Goal: Task Accomplishment & Management: Complete application form

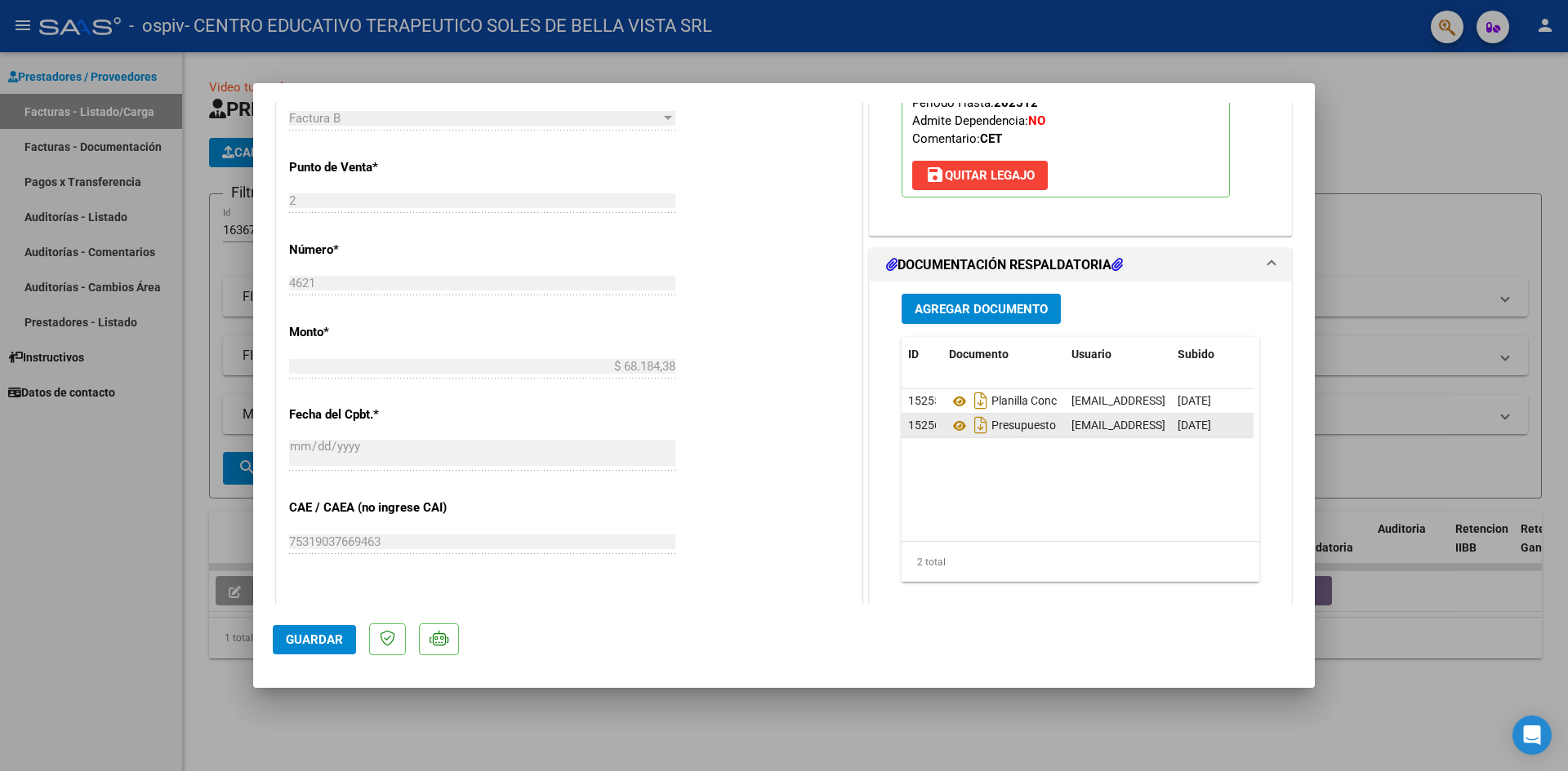
scroll to position [653, 0]
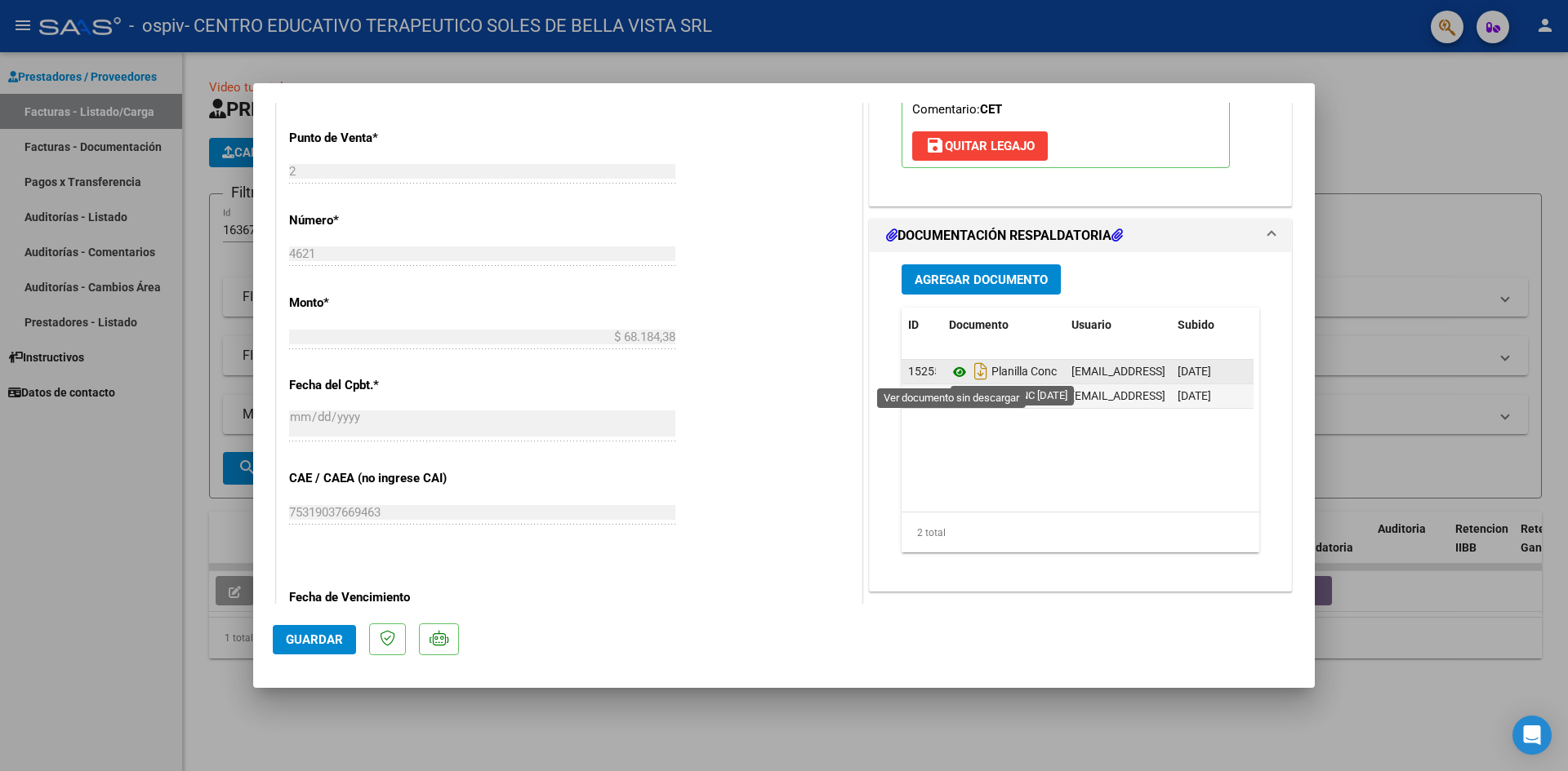
click at [951, 373] on icon at bounding box center [960, 372] width 21 height 19
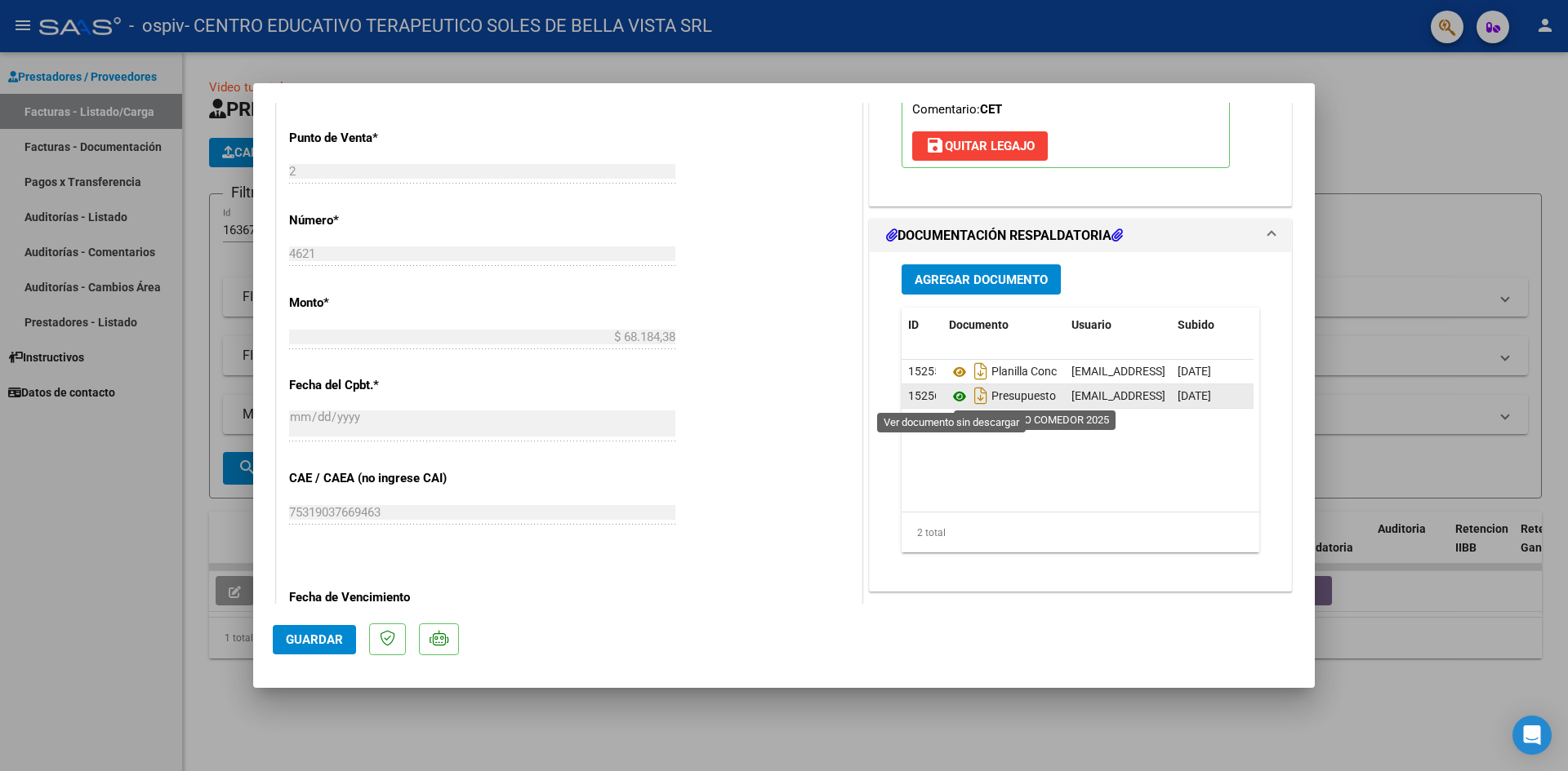
click at [951, 395] on icon at bounding box center [960, 397] width 21 height 19
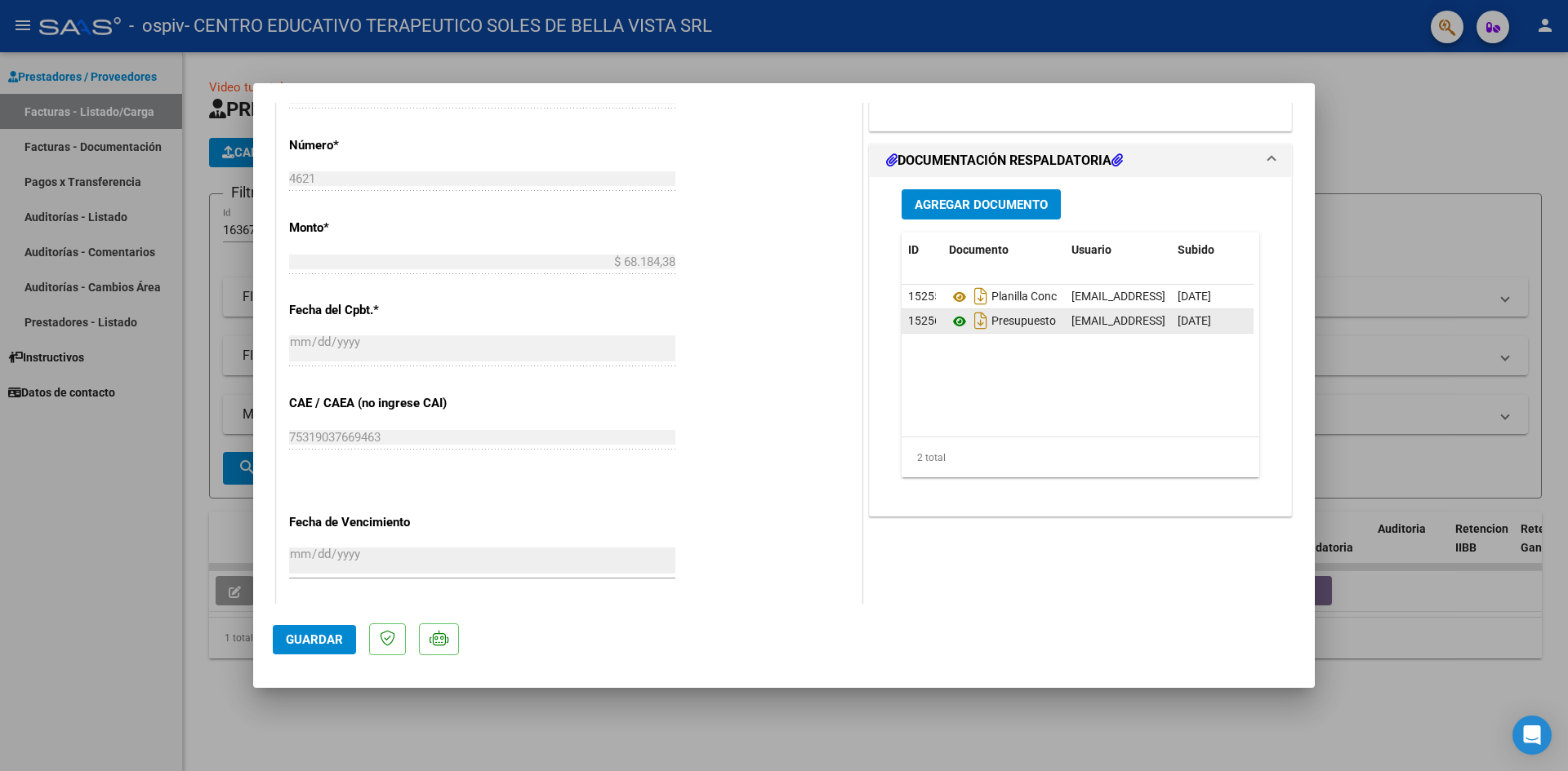
scroll to position [816, 0]
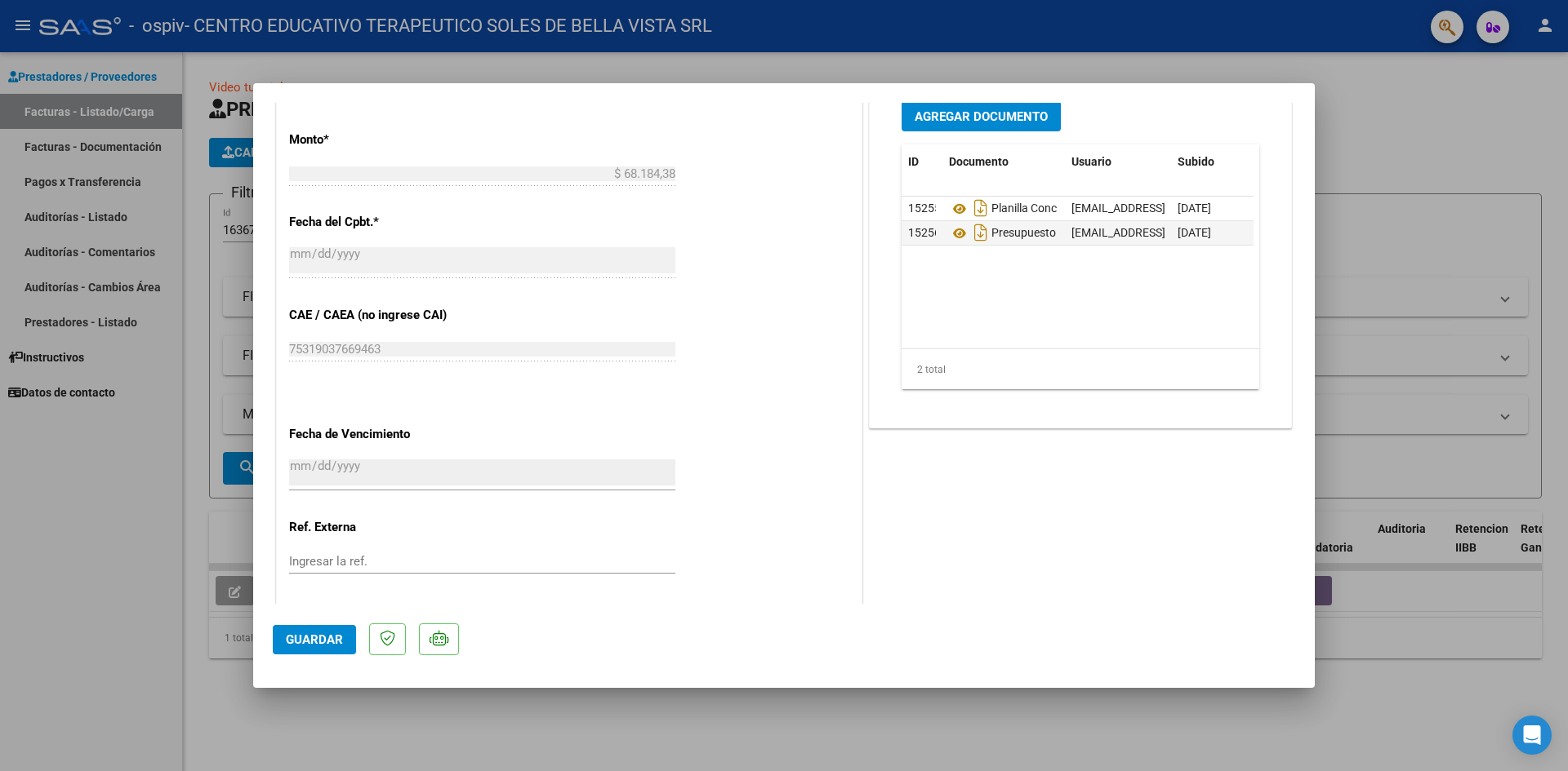
click at [1007, 111] on span "Agregar Documento" at bounding box center [981, 117] width 133 height 15
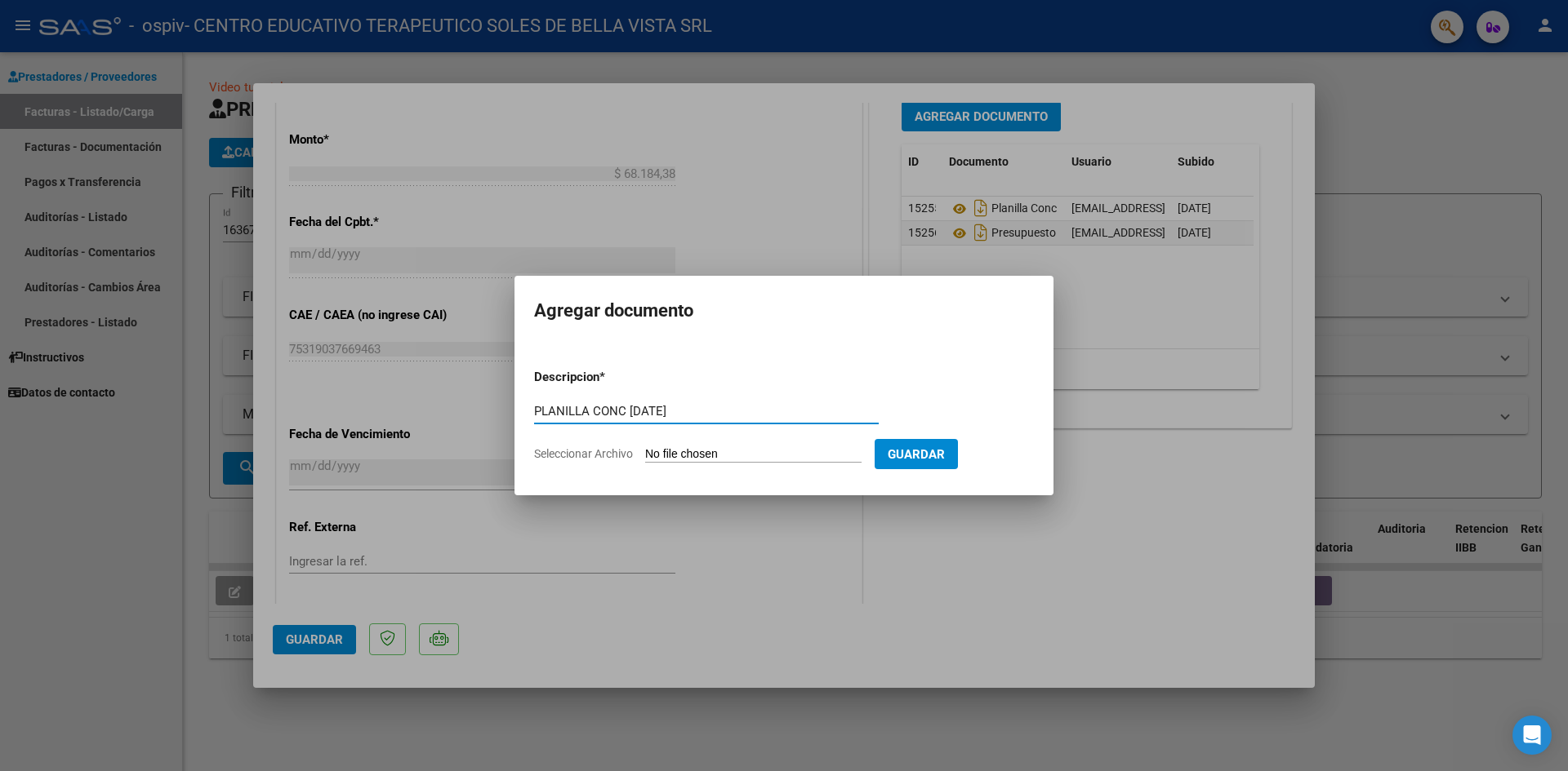
type input "PLANILLA CONC [DATE]"
click at [727, 450] on input "Seleccionar Archivo" at bounding box center [753, 455] width 216 height 16
type input "C:\fakepath\PLANILLA CONC [DATE].pdf"
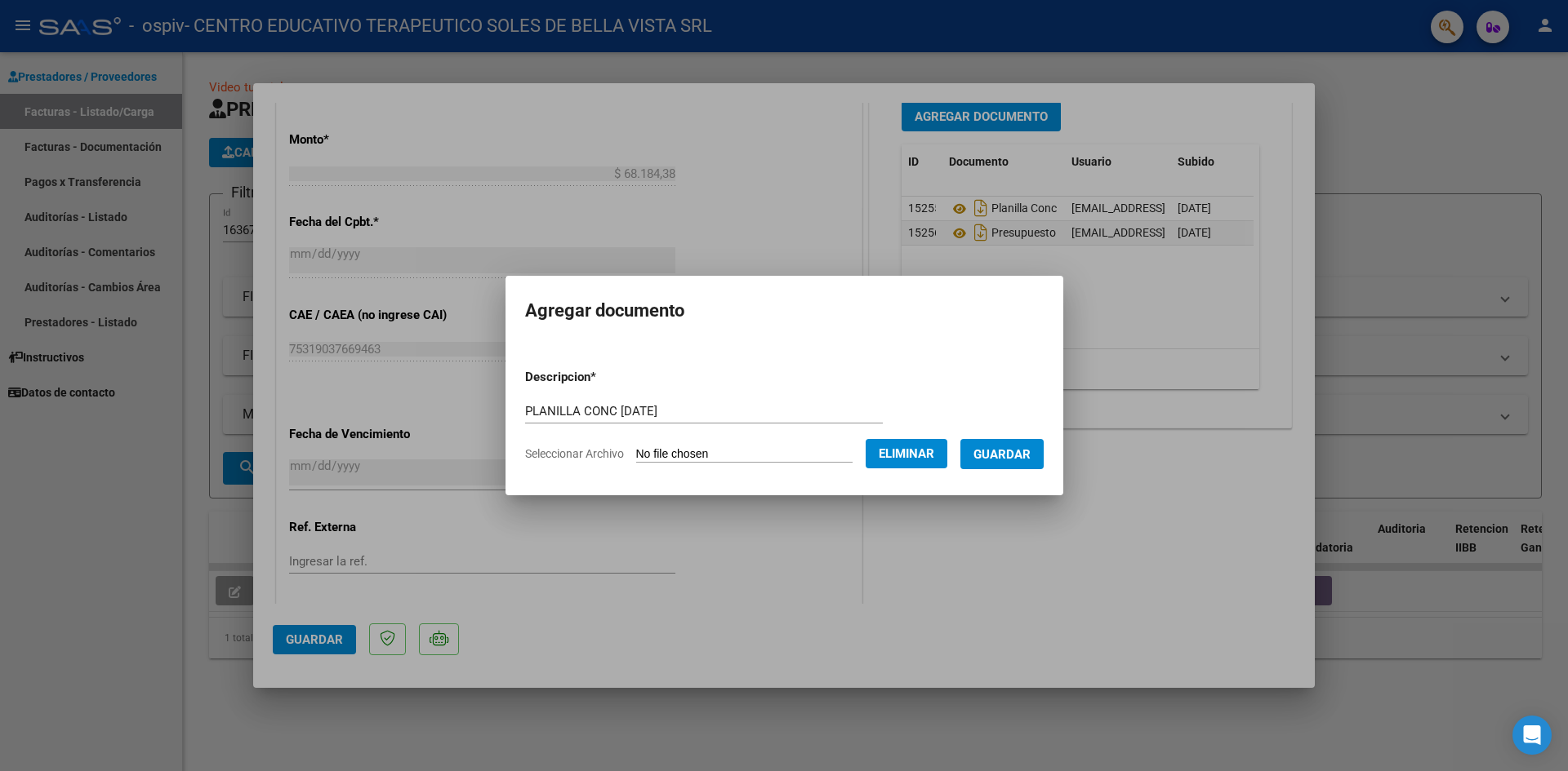
click at [1020, 456] on span "Guardar" at bounding box center [1001, 454] width 58 height 15
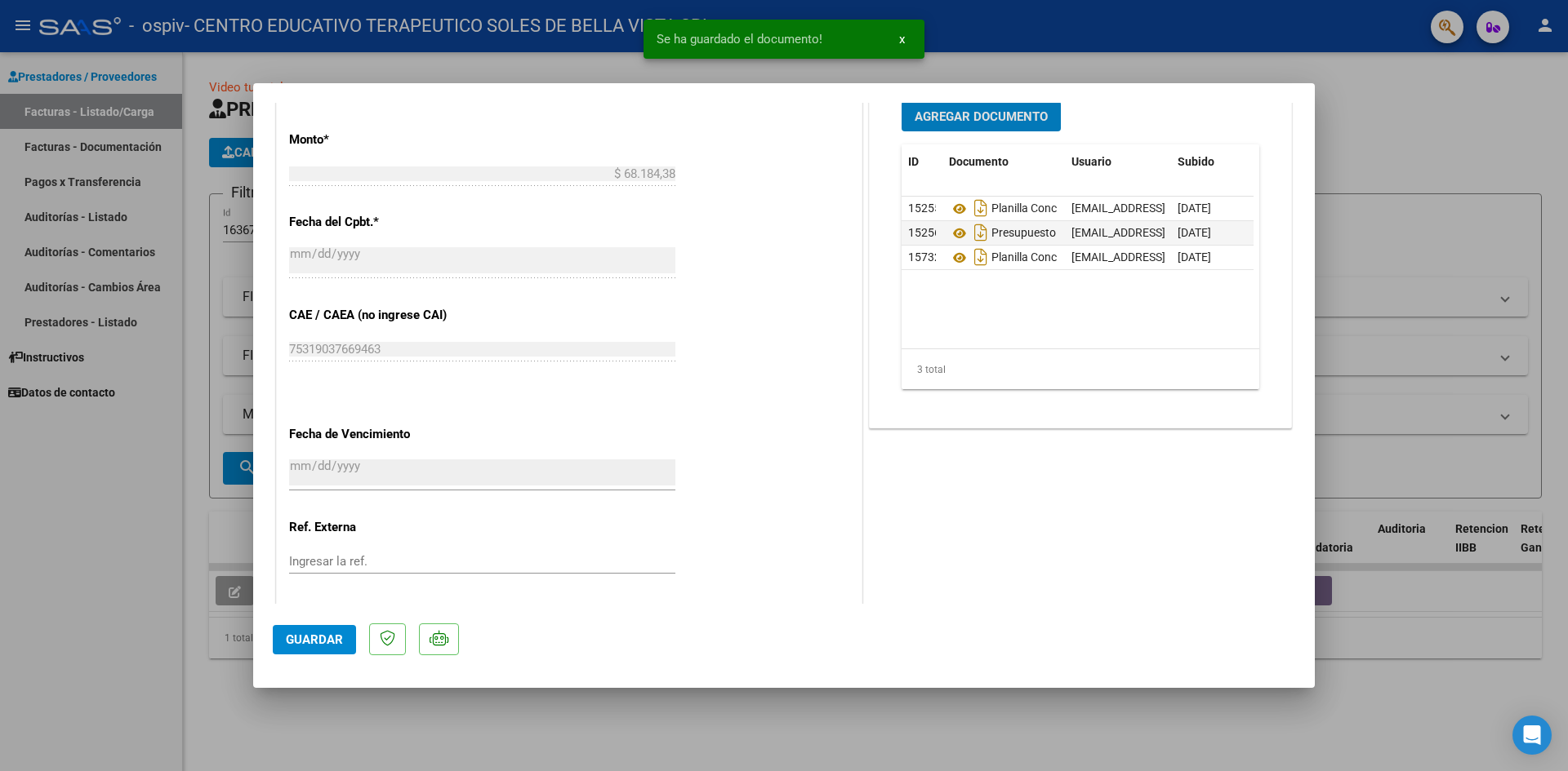
scroll to position [813, 0]
click at [322, 645] on span "Guardar" at bounding box center [314, 640] width 58 height 15
click at [7, 564] on div at bounding box center [784, 385] width 1568 height 771
type input "$ 0,00"
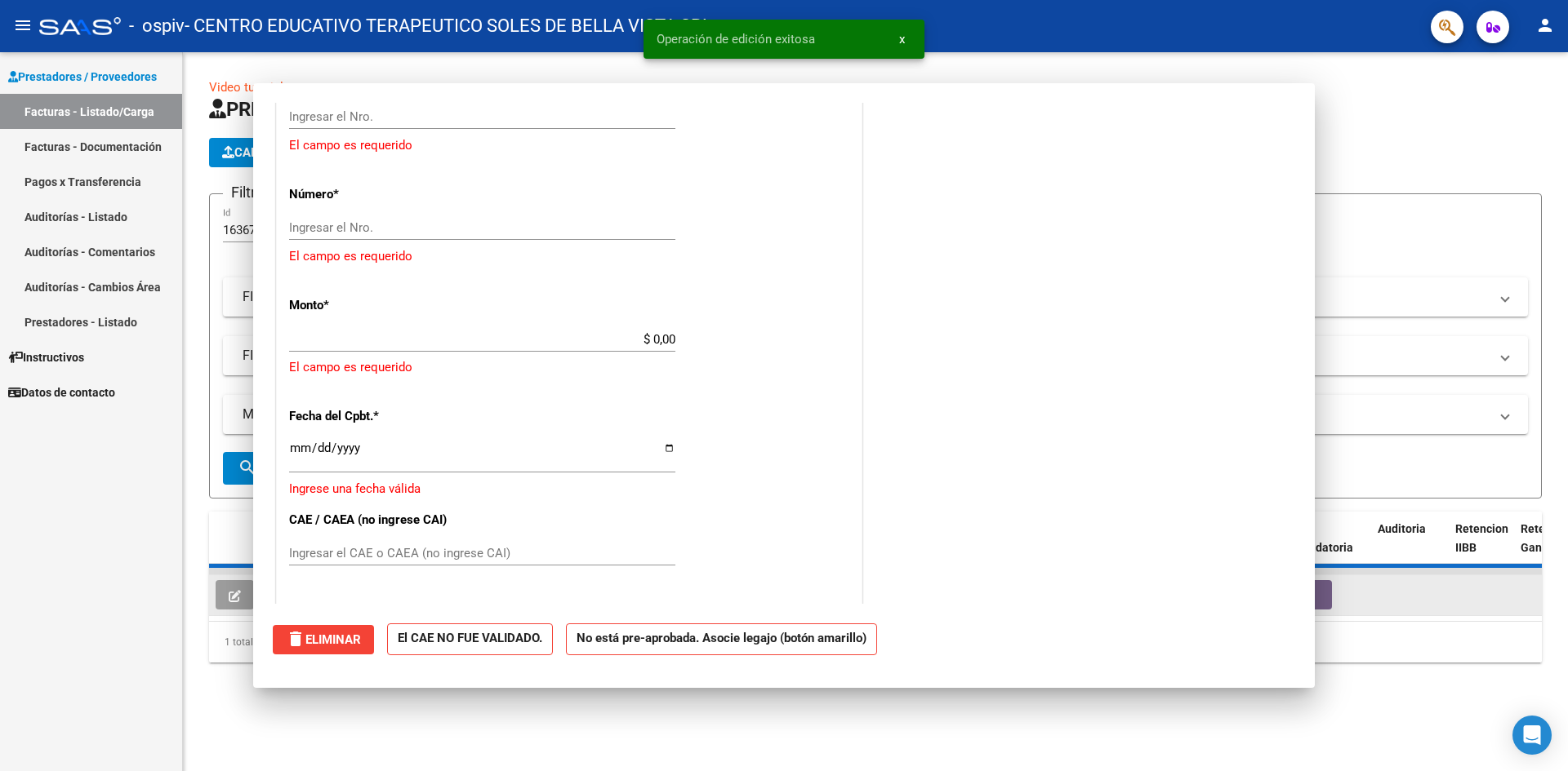
scroll to position [0, 0]
